Goal: Transaction & Acquisition: Download file/media

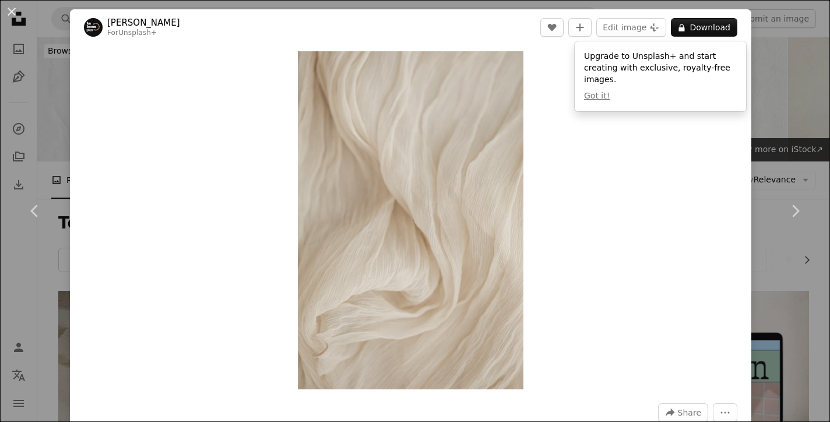
scroll to position [34290, 0]
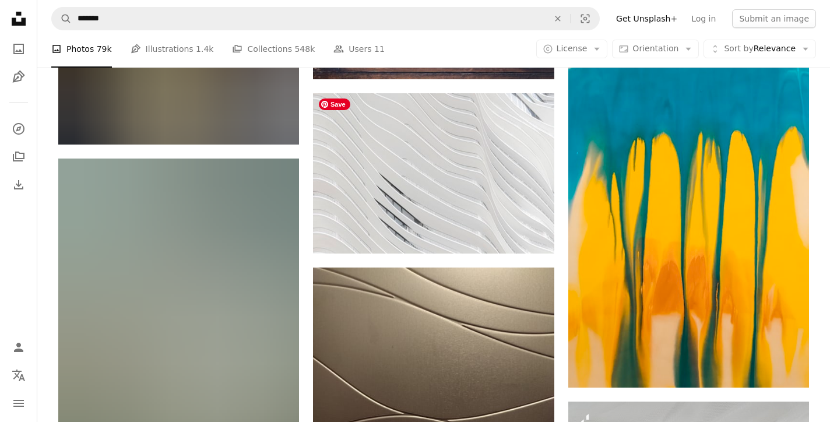
scroll to position [63219, 0]
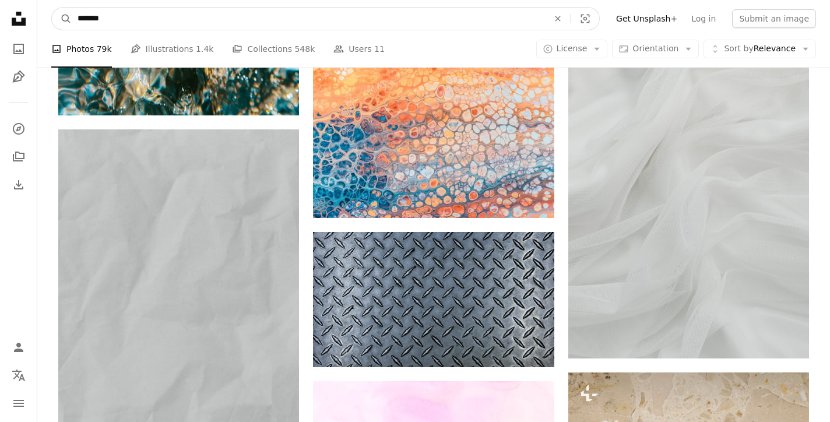
click at [142, 16] on input "*******" at bounding box center [308, 19] width 473 height 22
type input "**********"
click button "A magnifying glass" at bounding box center [62, 19] width 20 height 22
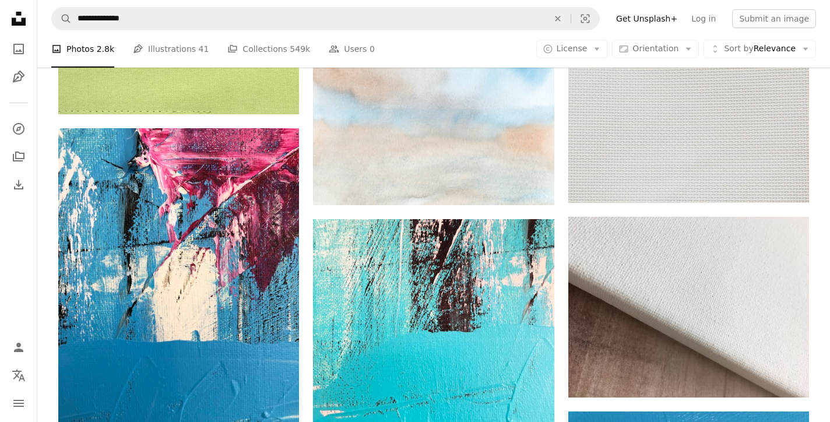
scroll to position [1231, 0]
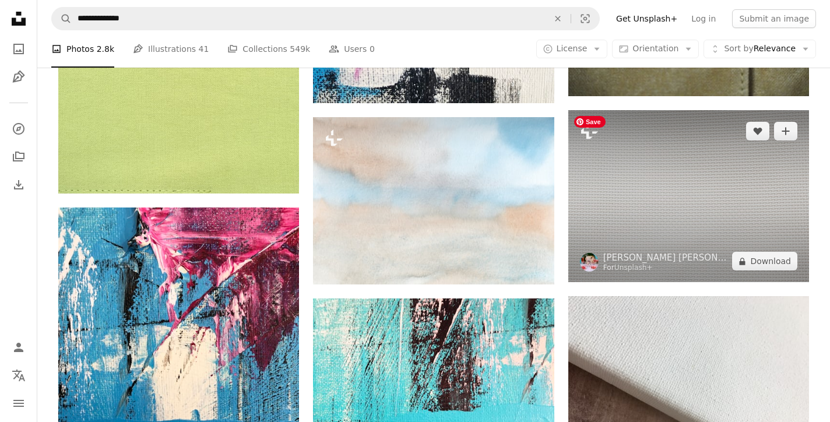
click at [646, 151] on img at bounding box center [688, 196] width 241 height 172
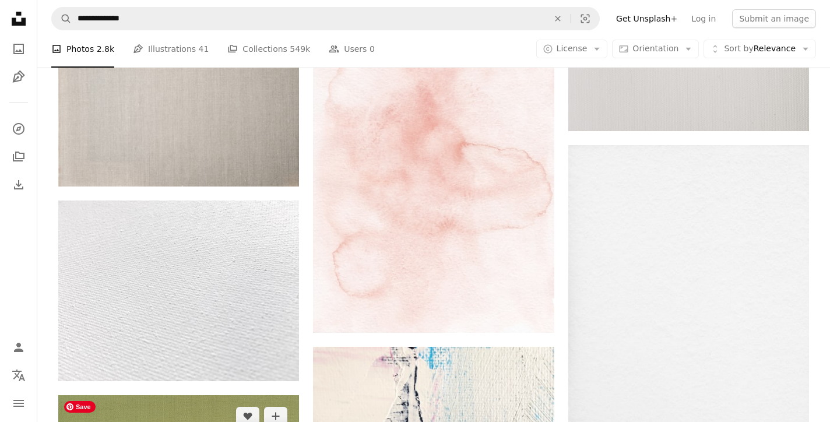
scroll to position [666, 0]
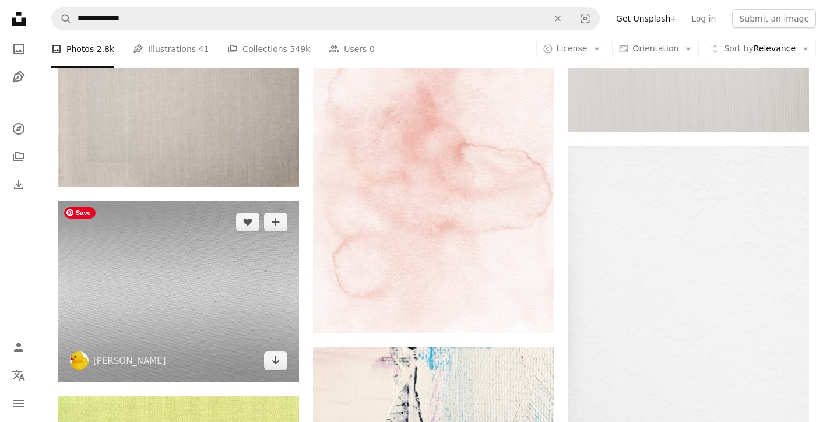
click at [110, 246] on img at bounding box center [178, 291] width 241 height 181
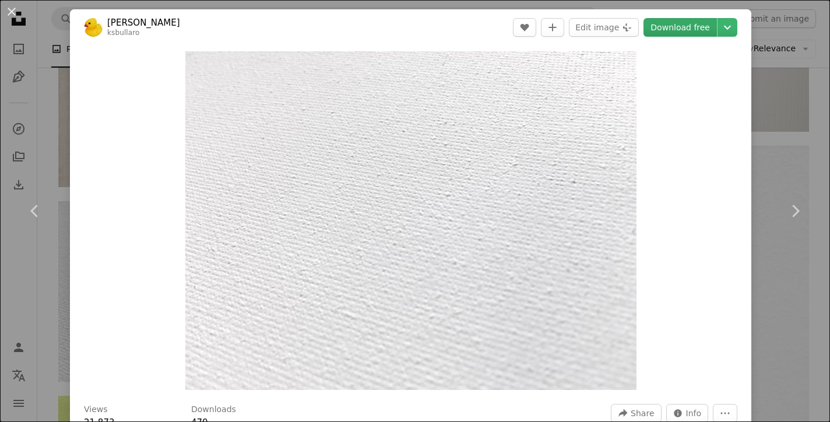
click at [697, 25] on link "Download free" at bounding box center [679, 27] width 73 height 19
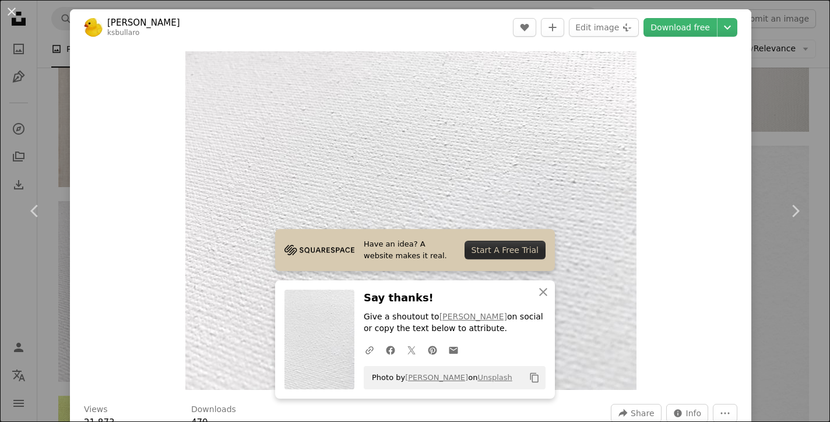
click at [223, 11] on header "[PERSON_NAME] ksbullaro A heart A plus sign Edit image Plus sign for Unsplash+ …" at bounding box center [410, 27] width 681 height 36
